Goal: Use online tool/utility

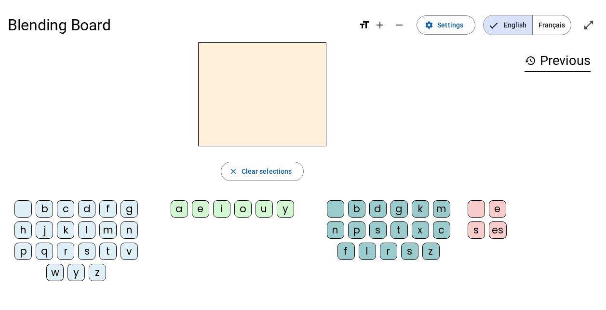
click at [267, 205] on div "u" at bounding box center [263, 208] width 17 height 17
click at [227, 209] on div "i" at bounding box center [221, 208] width 17 height 17
click at [591, 24] on mat-icon "open_in_full" at bounding box center [589, 25] width 12 height 12
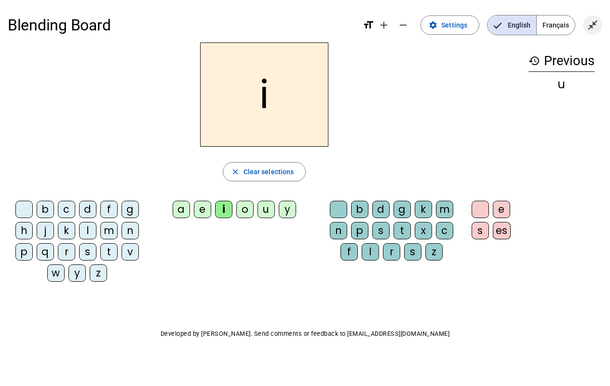
click at [593, 20] on mat-icon "close_fullscreen" at bounding box center [592, 25] width 12 height 12
